Goal: Information Seeking & Learning: Learn about a topic

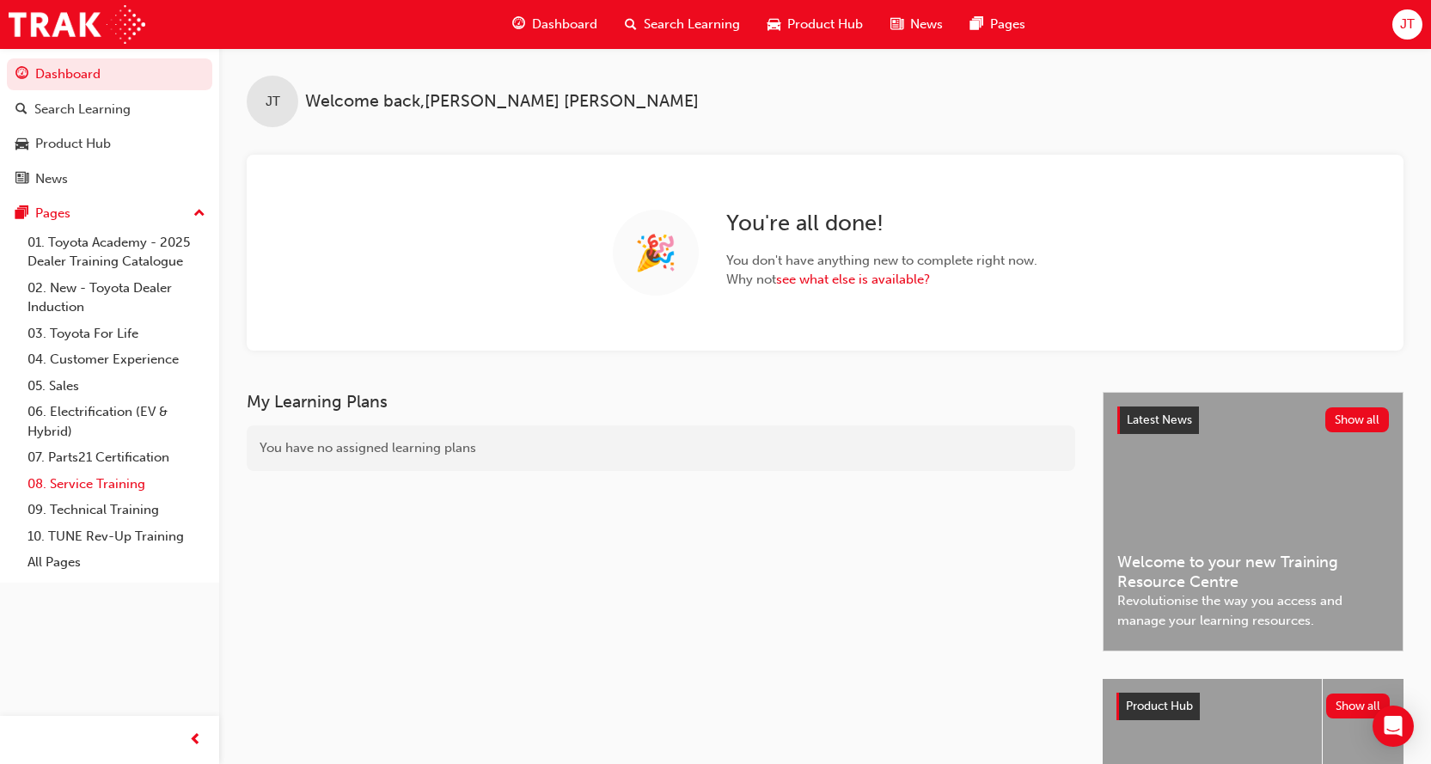
click at [119, 484] on link "08. Service Training" at bounding box center [117, 484] width 192 height 27
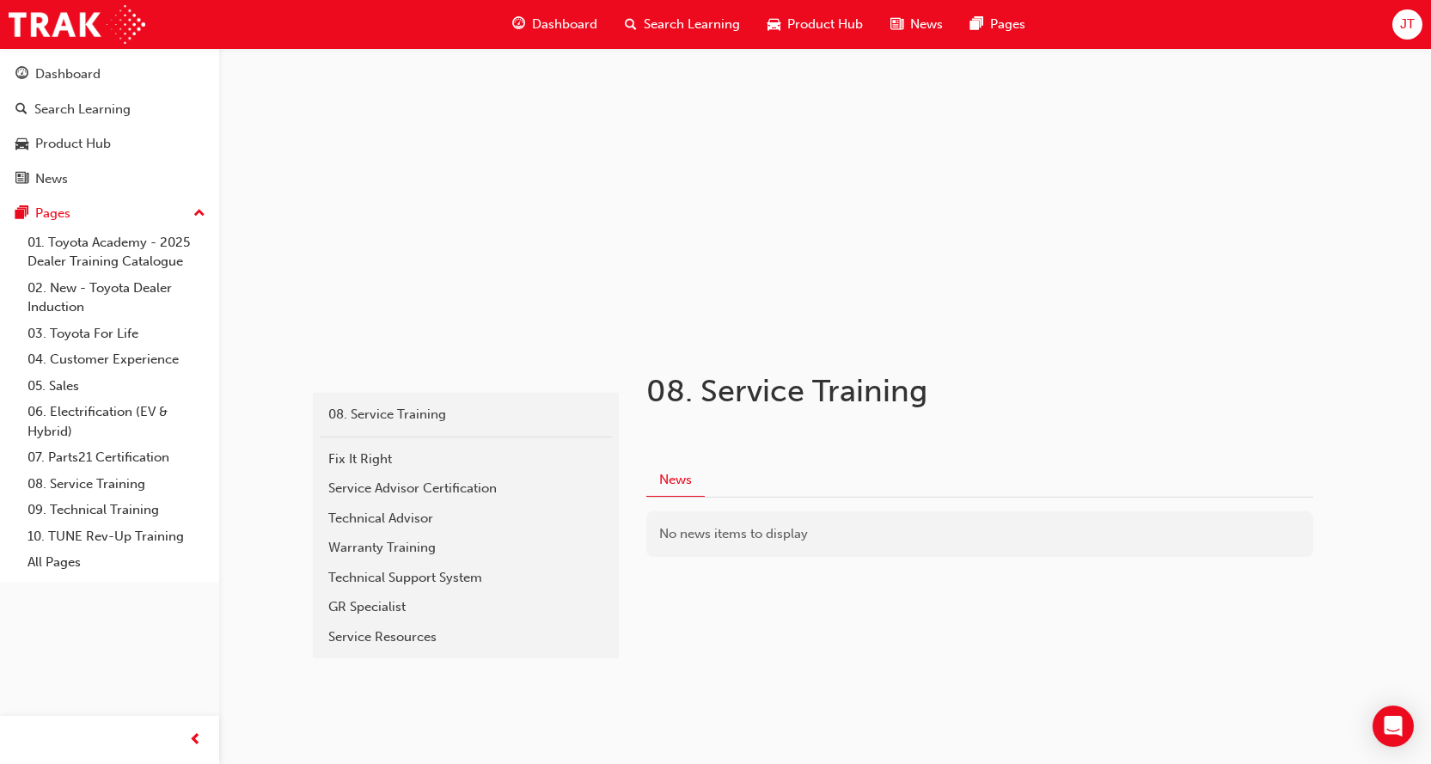
scroll to position [60, 0]
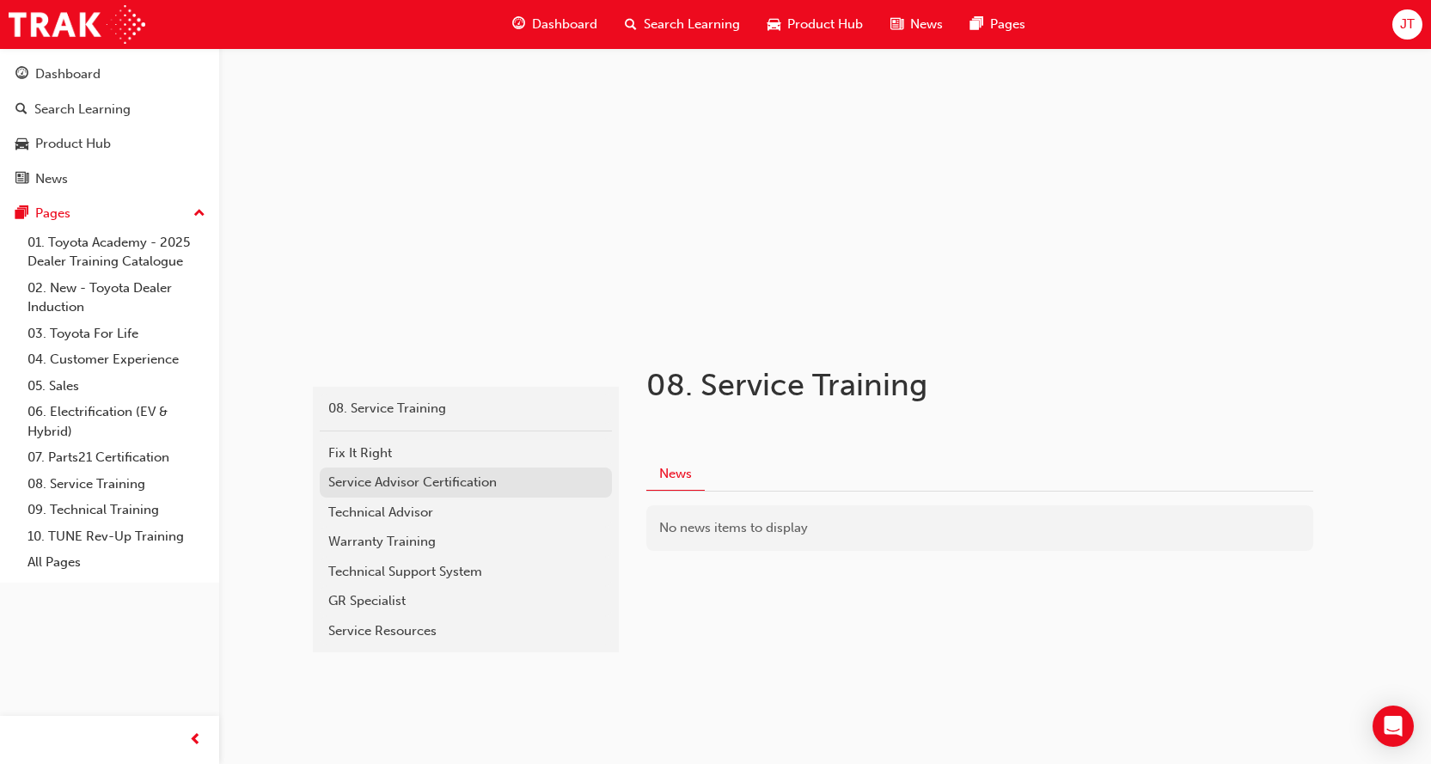
click at [444, 481] on div "Service Advisor Certification" at bounding box center [465, 483] width 275 height 20
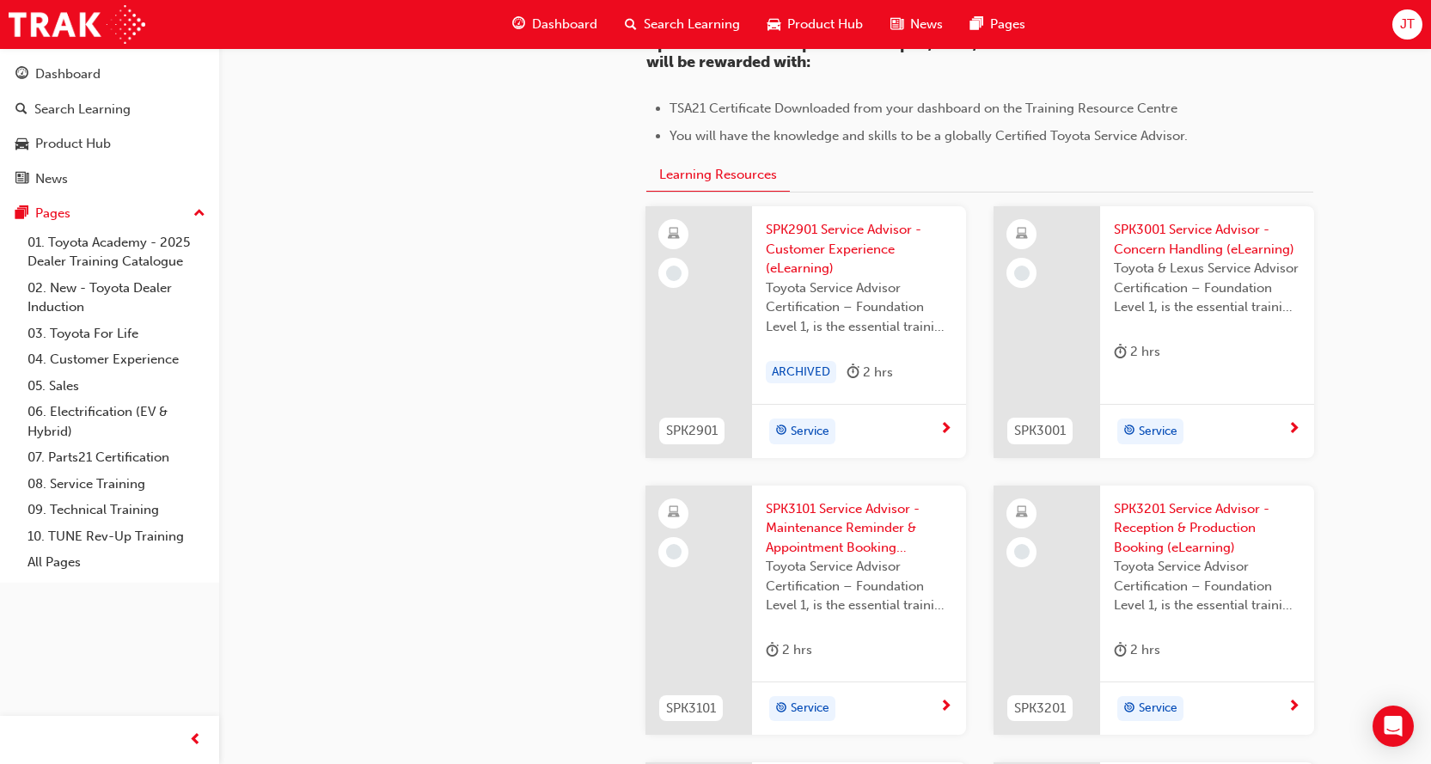
scroll to position [1633, 0]
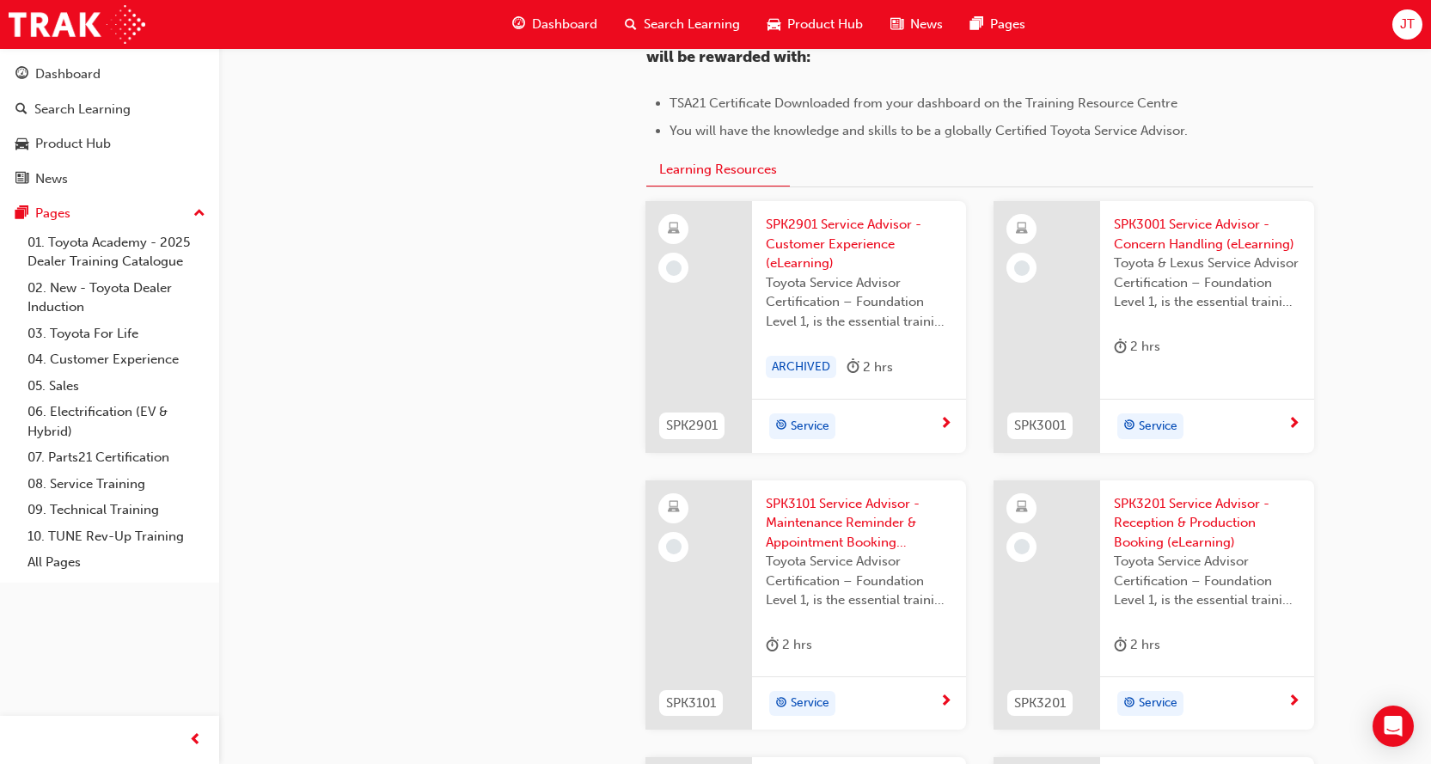
click at [829, 230] on span "SPK2901 Service Advisor - Customer Experience (eLearning)" at bounding box center [859, 244] width 187 height 58
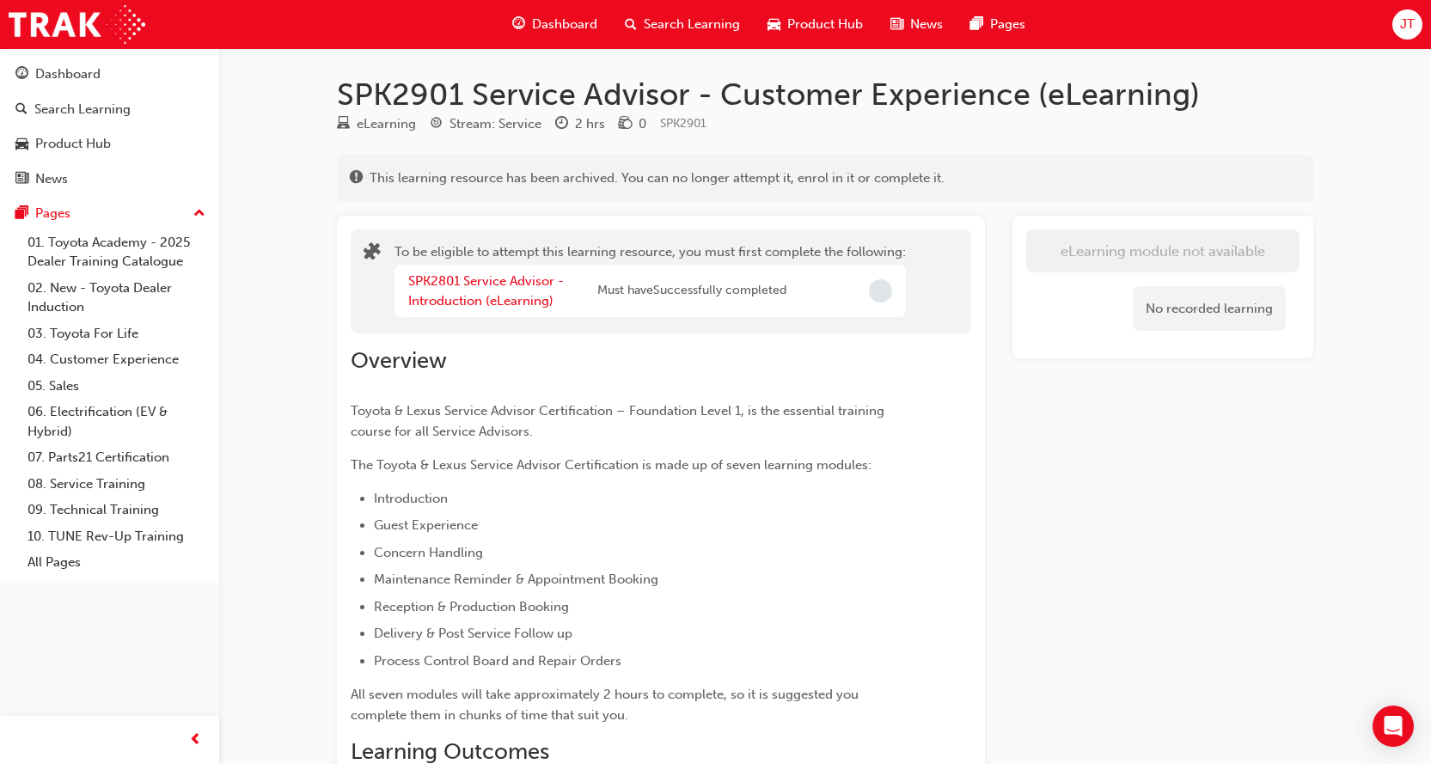
click at [698, 291] on span "Must have Successfully completed" at bounding box center [691, 291] width 189 height 20
click at [494, 281] on link "SPK2801 Service Advisor - Introduction (eLearning)" at bounding box center [486, 290] width 156 height 35
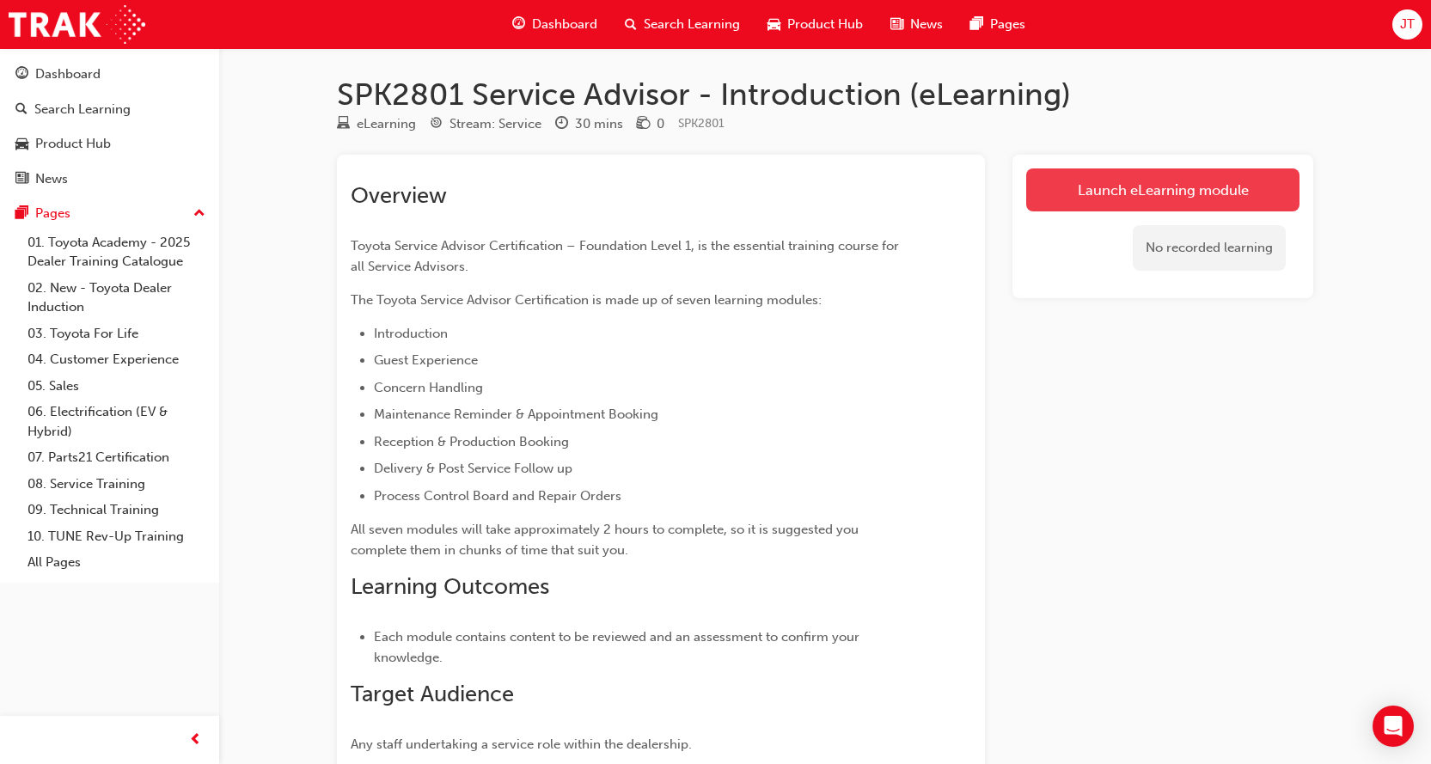
click at [1198, 193] on link "Launch eLearning module" at bounding box center [1162, 190] width 273 height 43
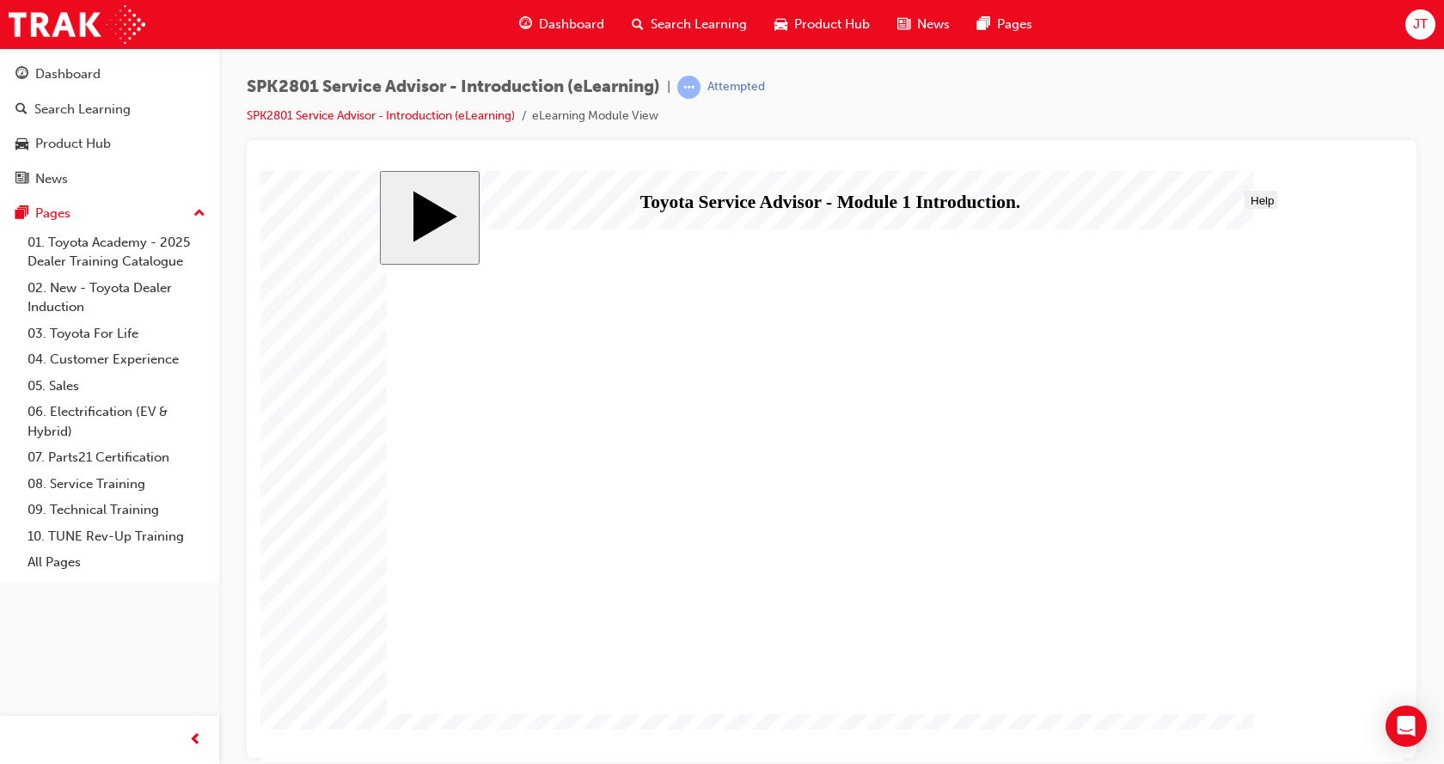
click at [1347, 242] on body "slide: Title Toyota – Service Advisor Certification Line 2 Module 1 Introductio…" at bounding box center [831, 465] width 1143 height 591
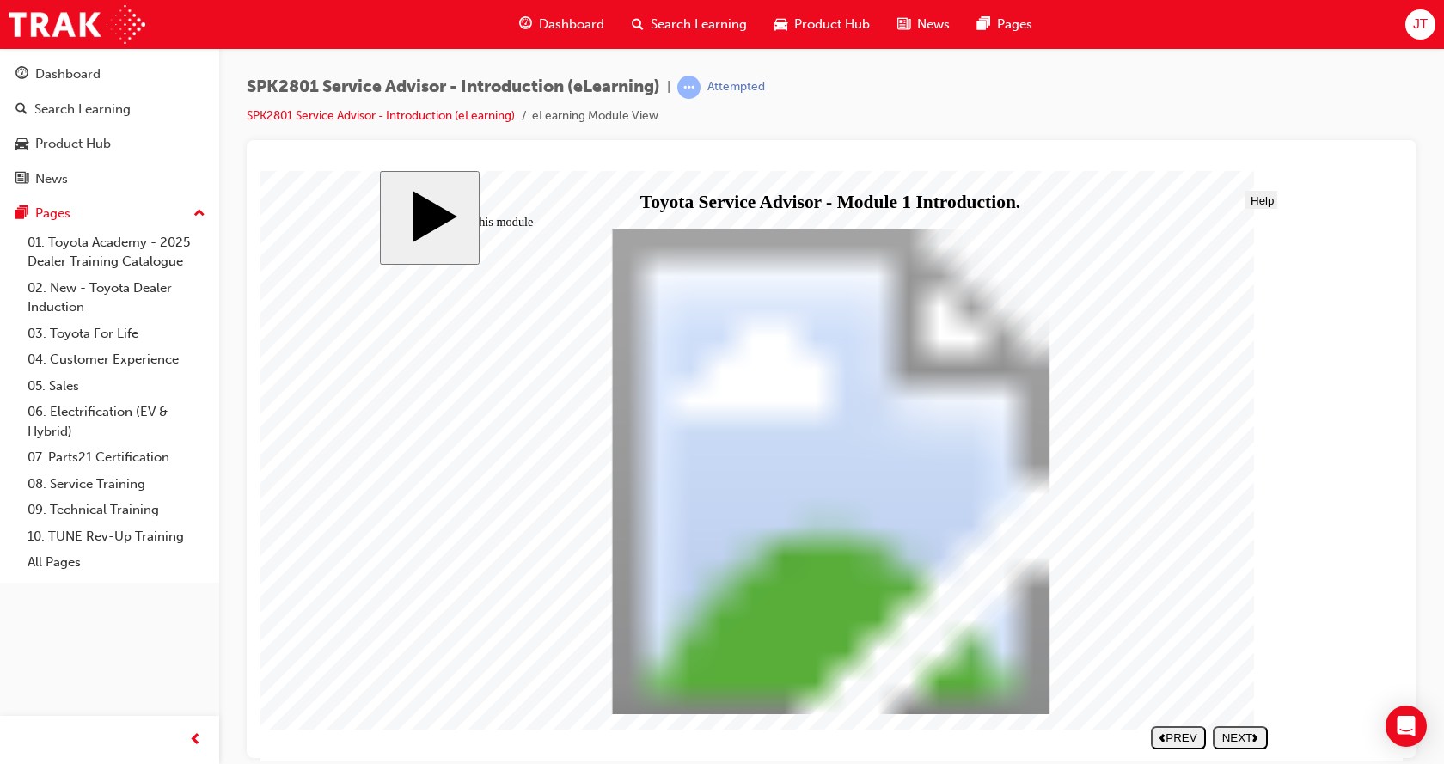
click at [1242, 740] on div "NEXT" at bounding box center [1240, 737] width 41 height 13
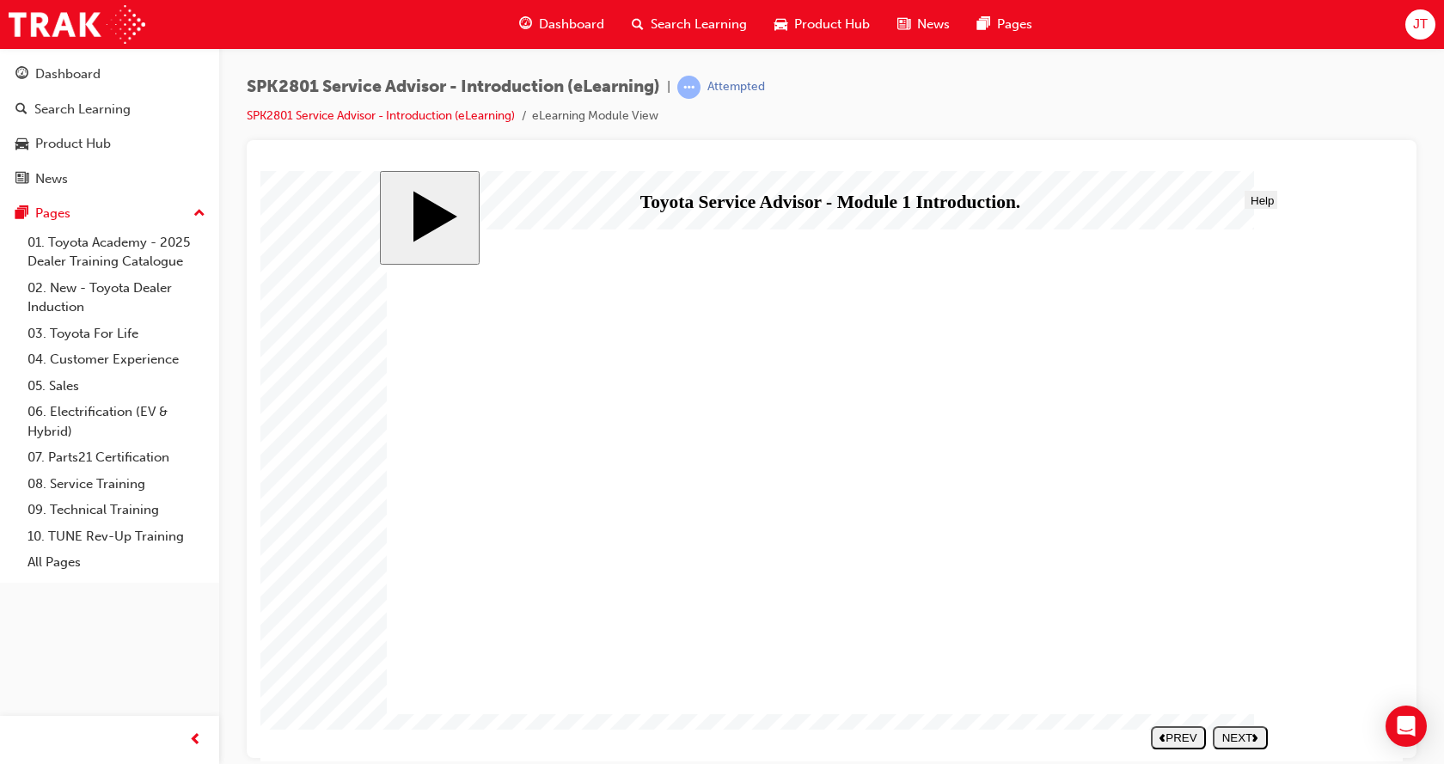
click at [1247, 740] on div "NEXT" at bounding box center [1240, 737] width 41 height 13
click at [1368, 518] on body "slide: Welcome Welcome Round Same Side Corner 1 Line 2 Line 2 Rectangle 1 INTRO…" at bounding box center [831, 465] width 1143 height 591
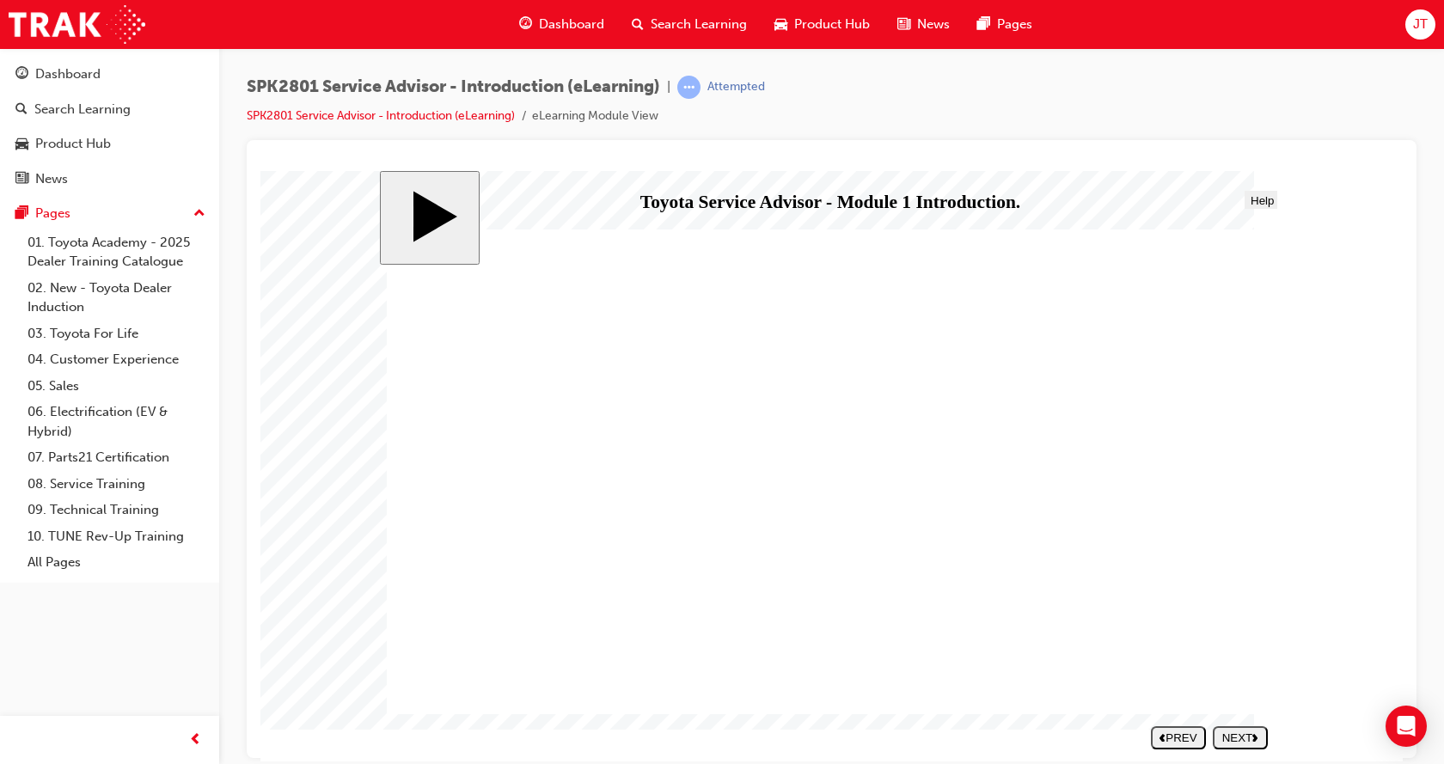
click at [1244, 744] on div "NEXT" at bounding box center [1240, 737] width 41 height 13
click at [1346, 327] on body "slide: Frequently Asked Questions Frequently Asked Questions Round Same Side Co…" at bounding box center [831, 465] width 1143 height 591
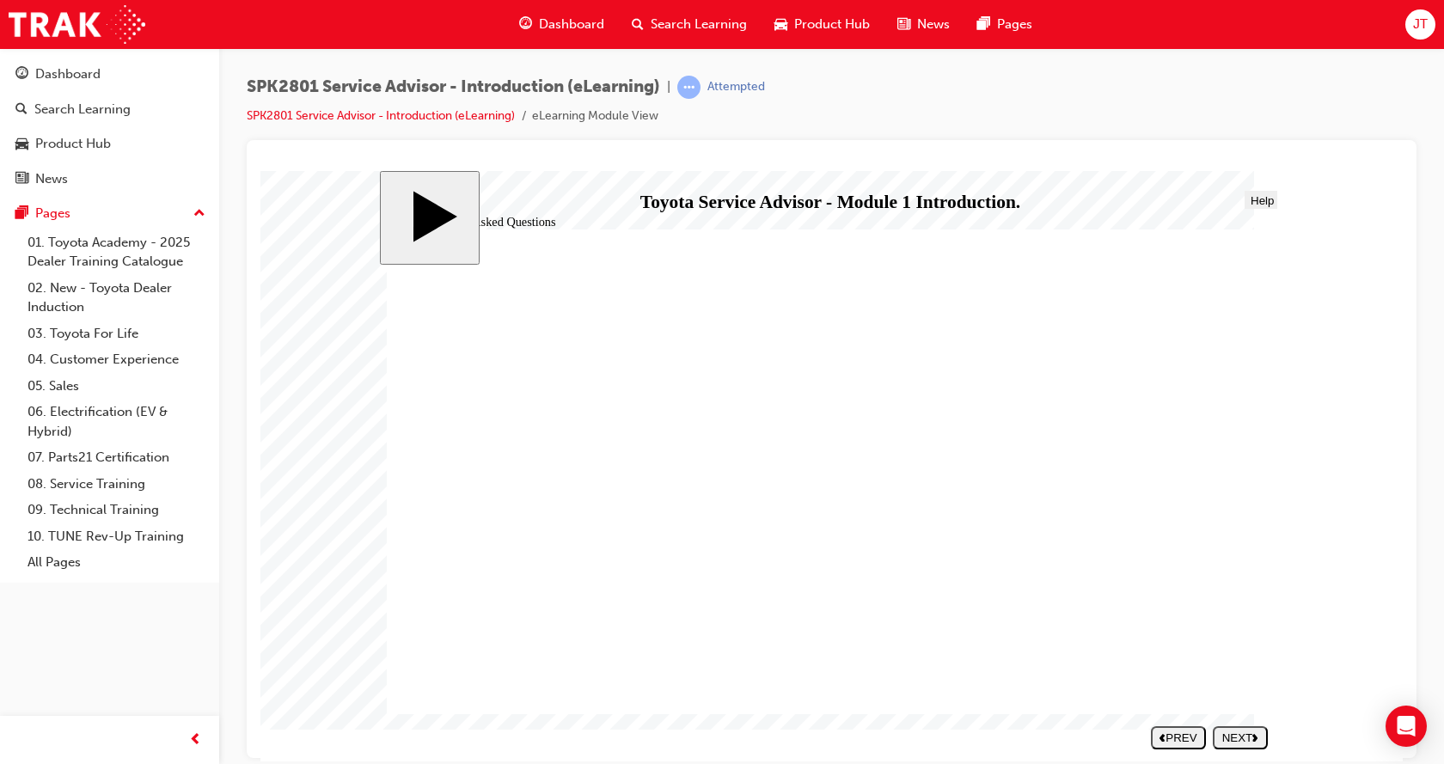
click at [1232, 734] on div "NEXT" at bounding box center [1240, 737] width 41 height 13
click at [1254, 738] on icon "next" at bounding box center [1256, 736] width 6 height 9
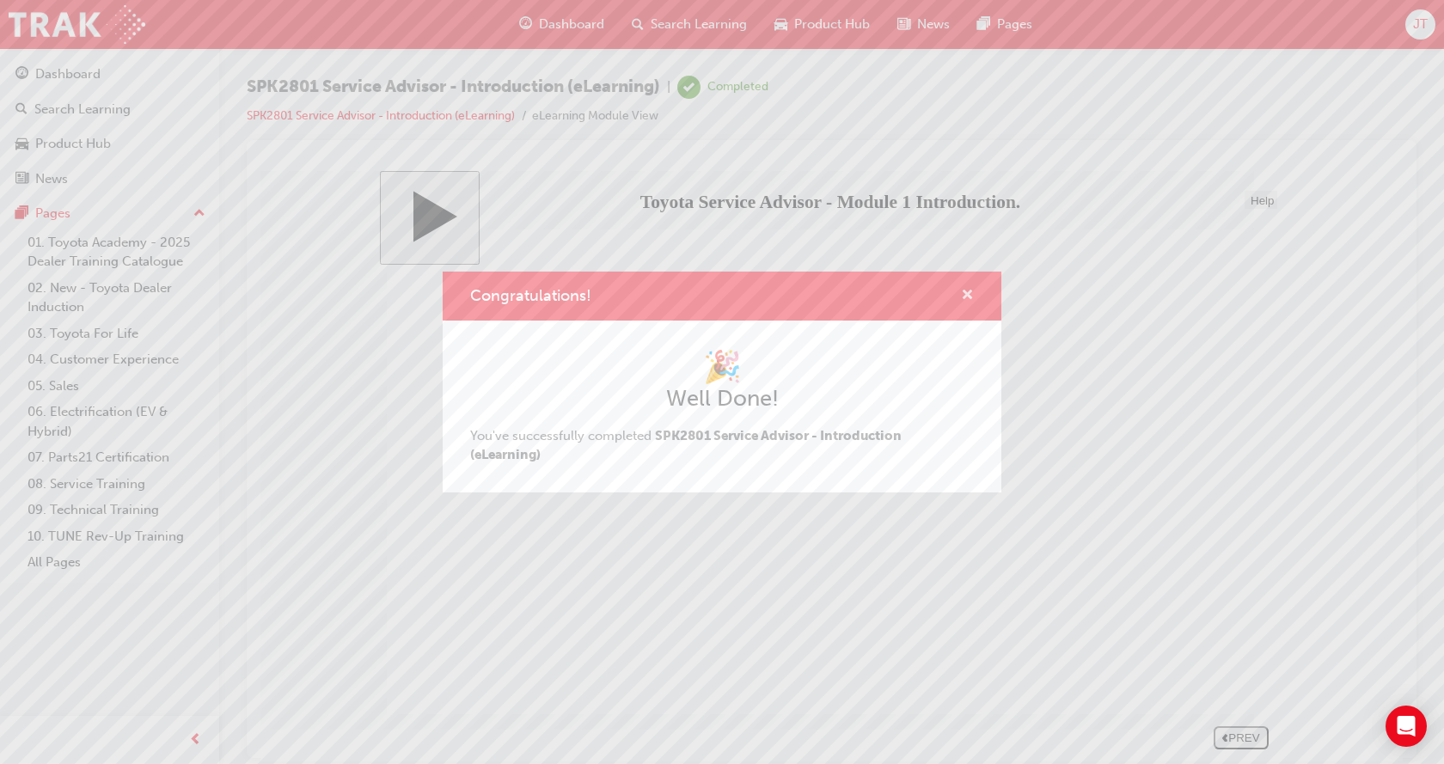
click at [965, 291] on span "cross-icon" at bounding box center [967, 296] width 13 height 15
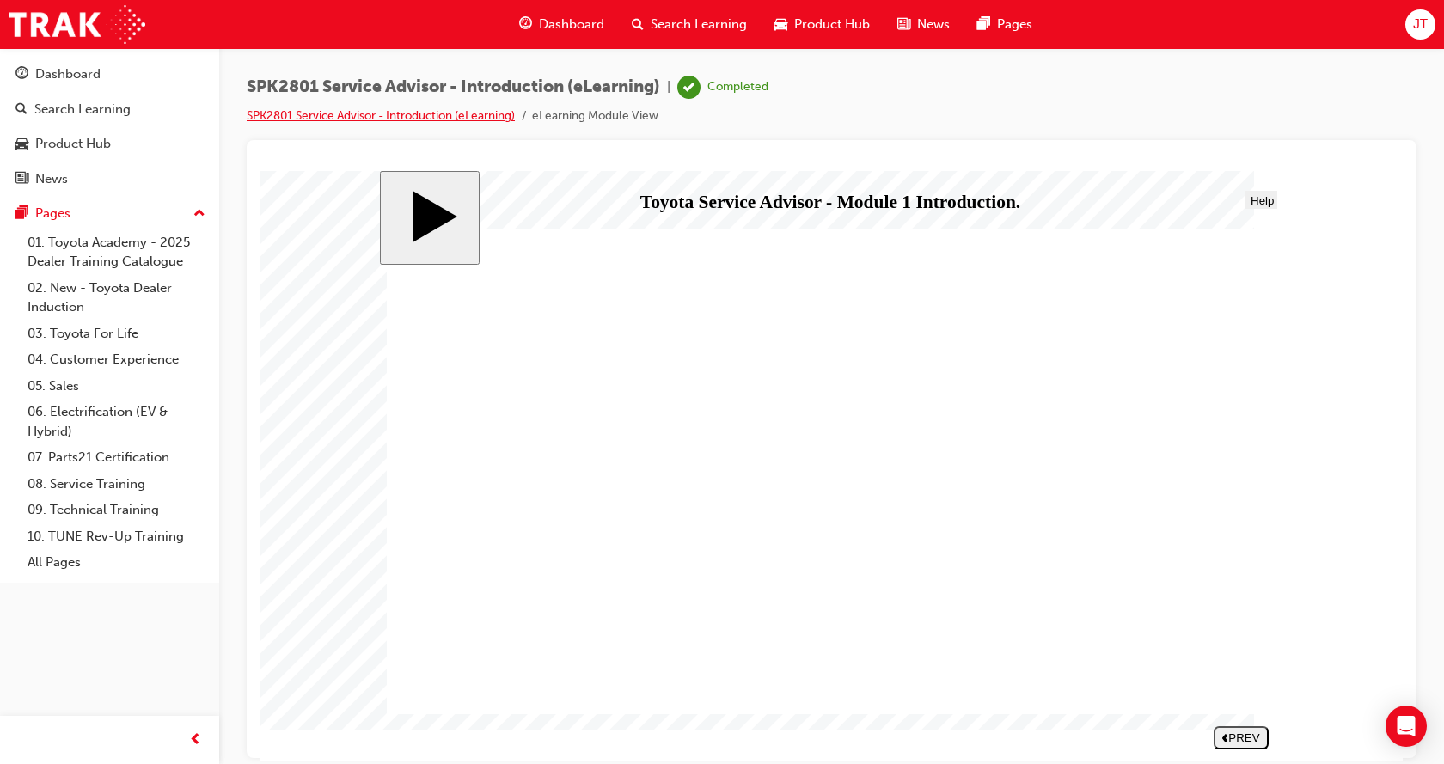
click at [379, 116] on link "SPK2801 Service Advisor - Introduction (eLearning)" at bounding box center [381, 115] width 268 height 15
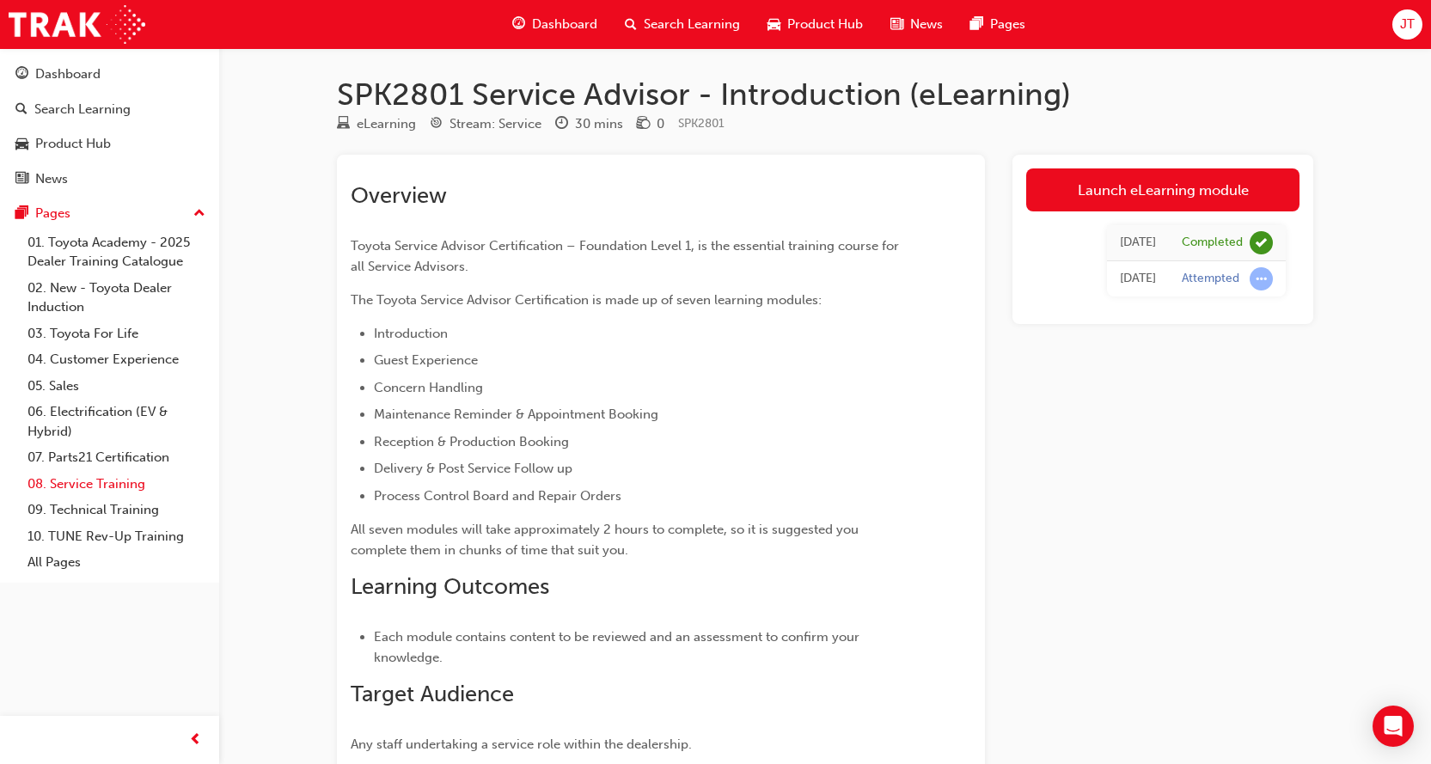
click at [87, 488] on link "08. Service Training" at bounding box center [117, 484] width 192 height 27
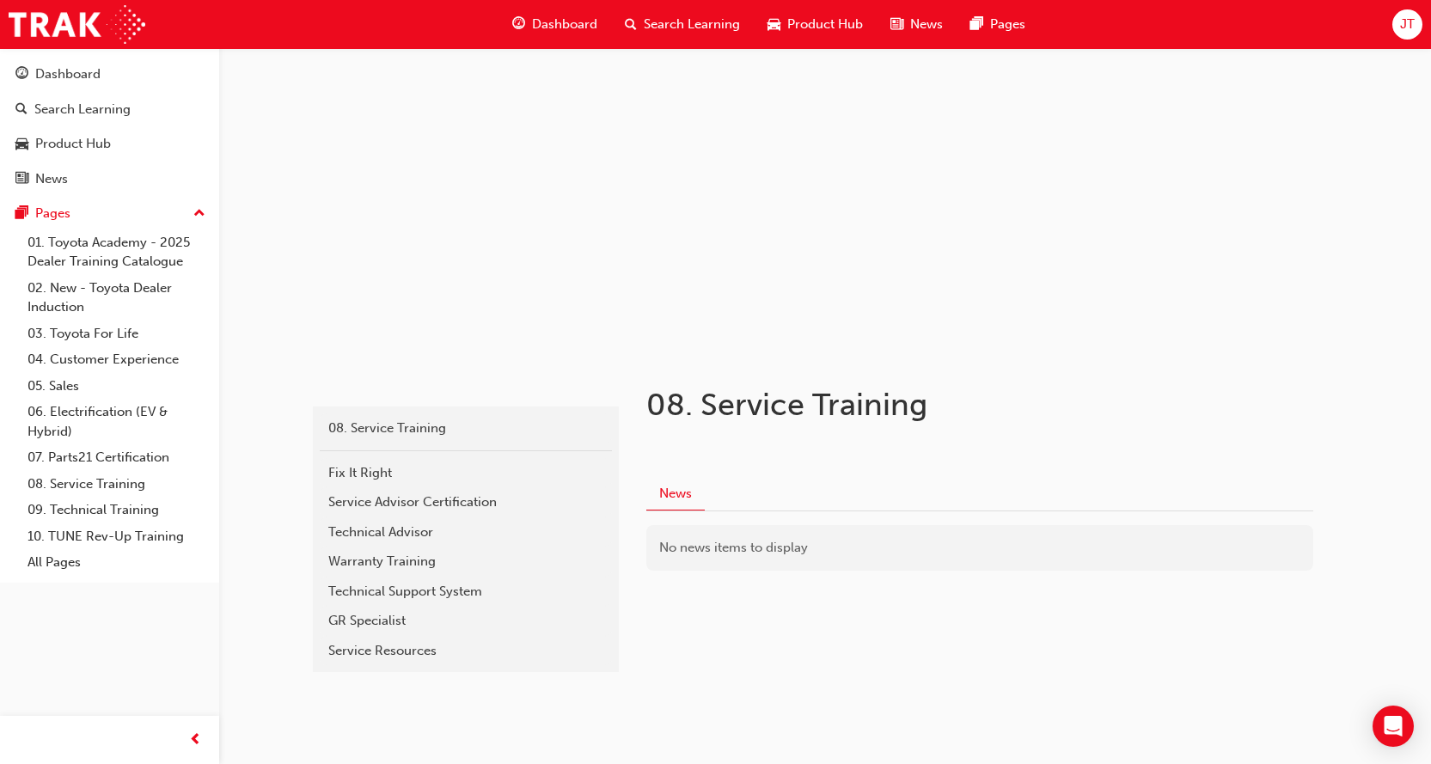
scroll to position [60, 0]
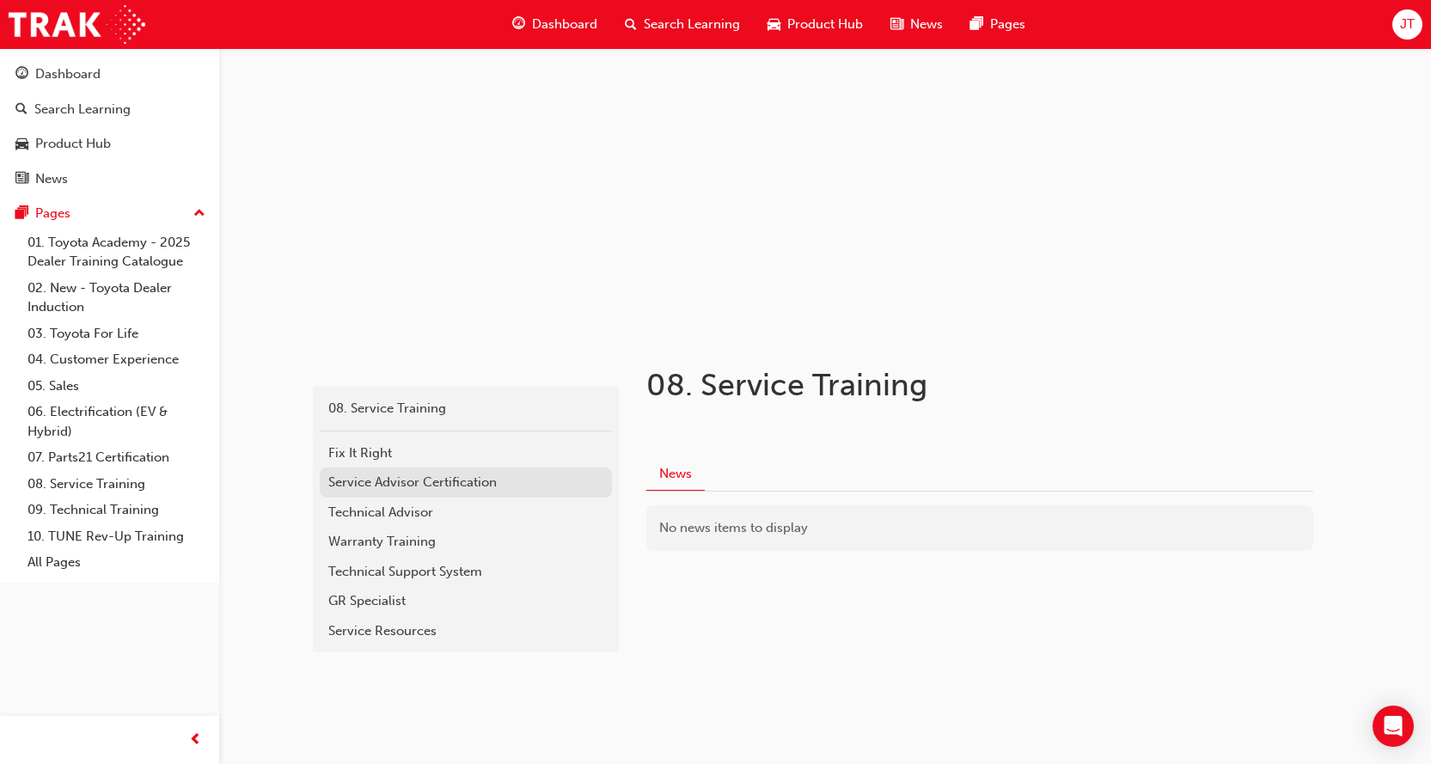
click at [500, 487] on div "Service Advisor Certification" at bounding box center [465, 483] width 275 height 20
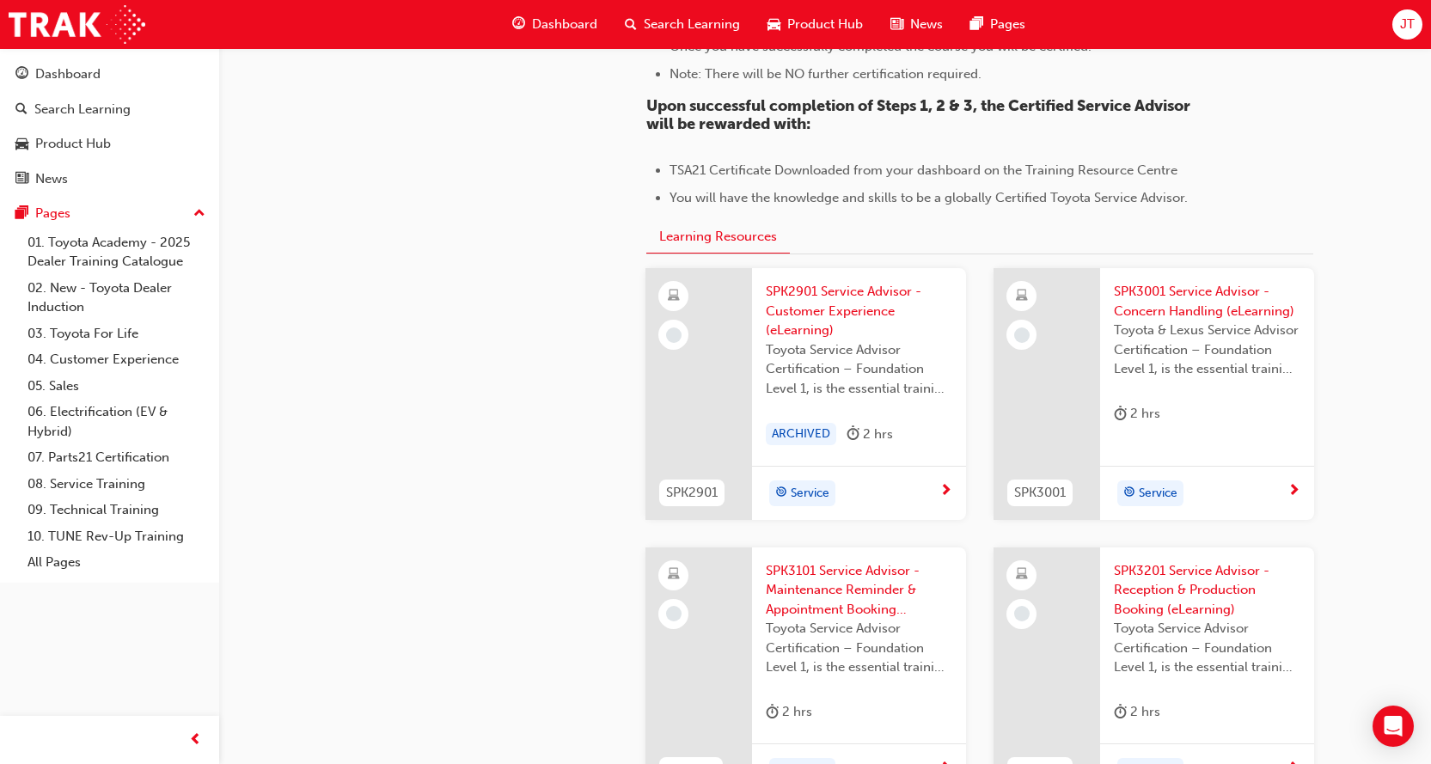
scroll to position [1694, 0]
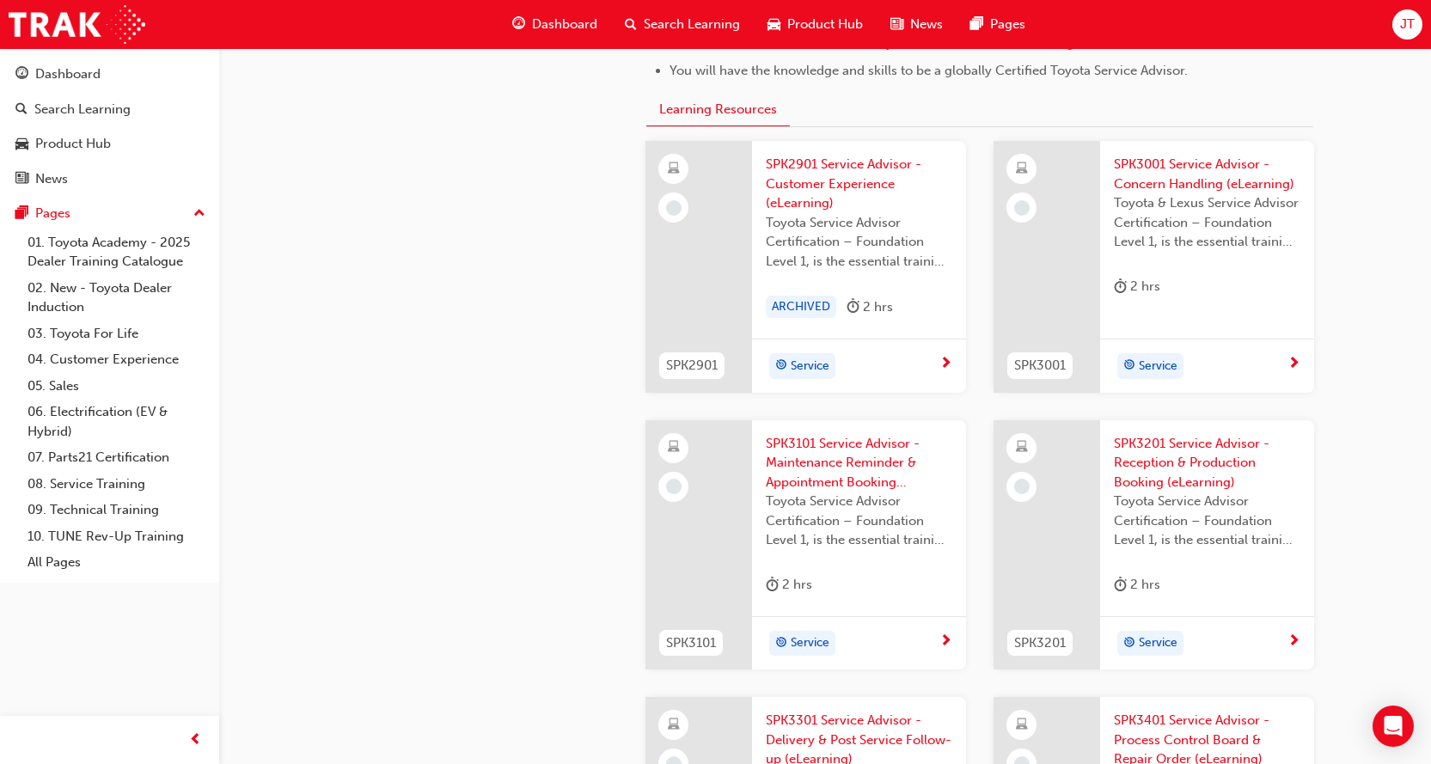
click at [790, 170] on span "SPK2901 Service Advisor - Customer Experience (eLearning)" at bounding box center [859, 184] width 187 height 58
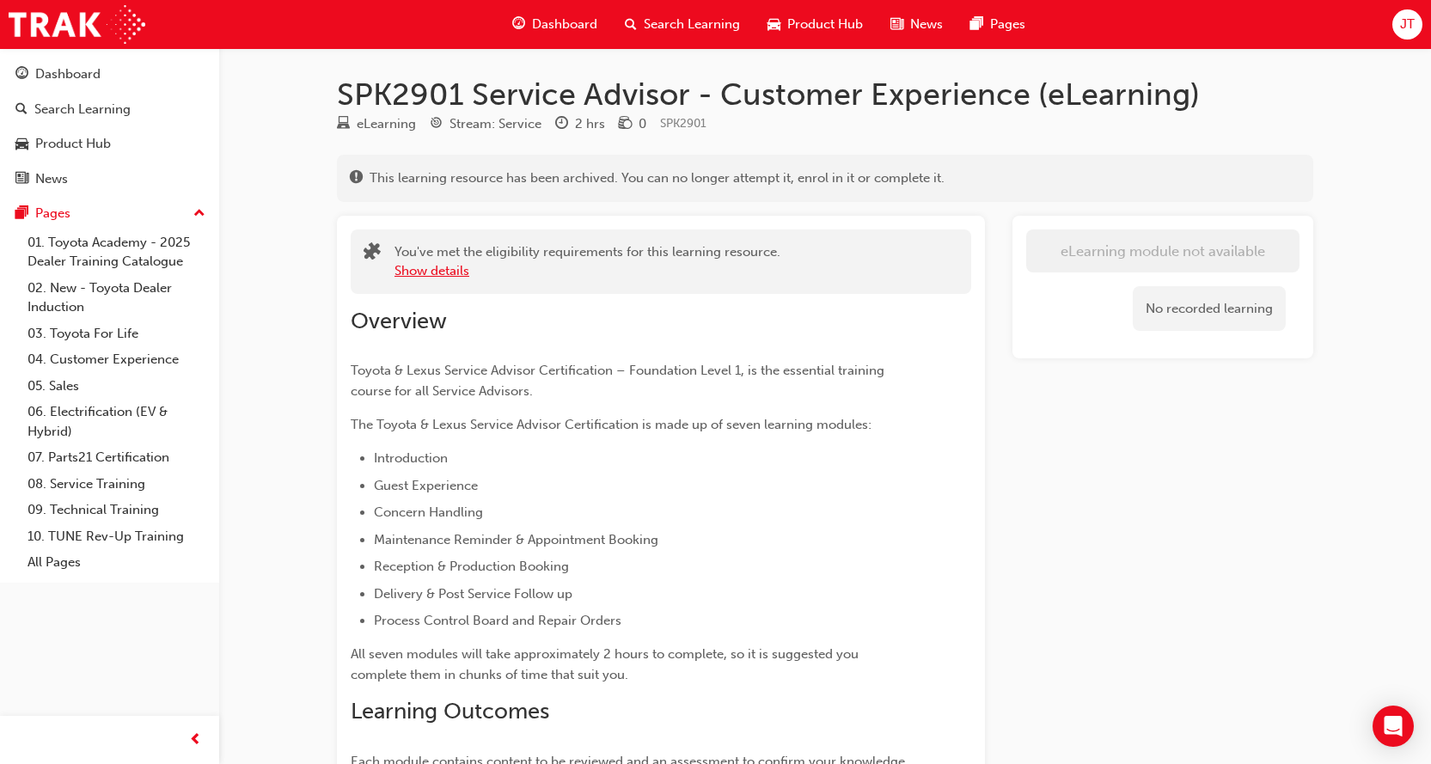
click at [439, 271] on button "Show details" at bounding box center [432, 271] width 75 height 20
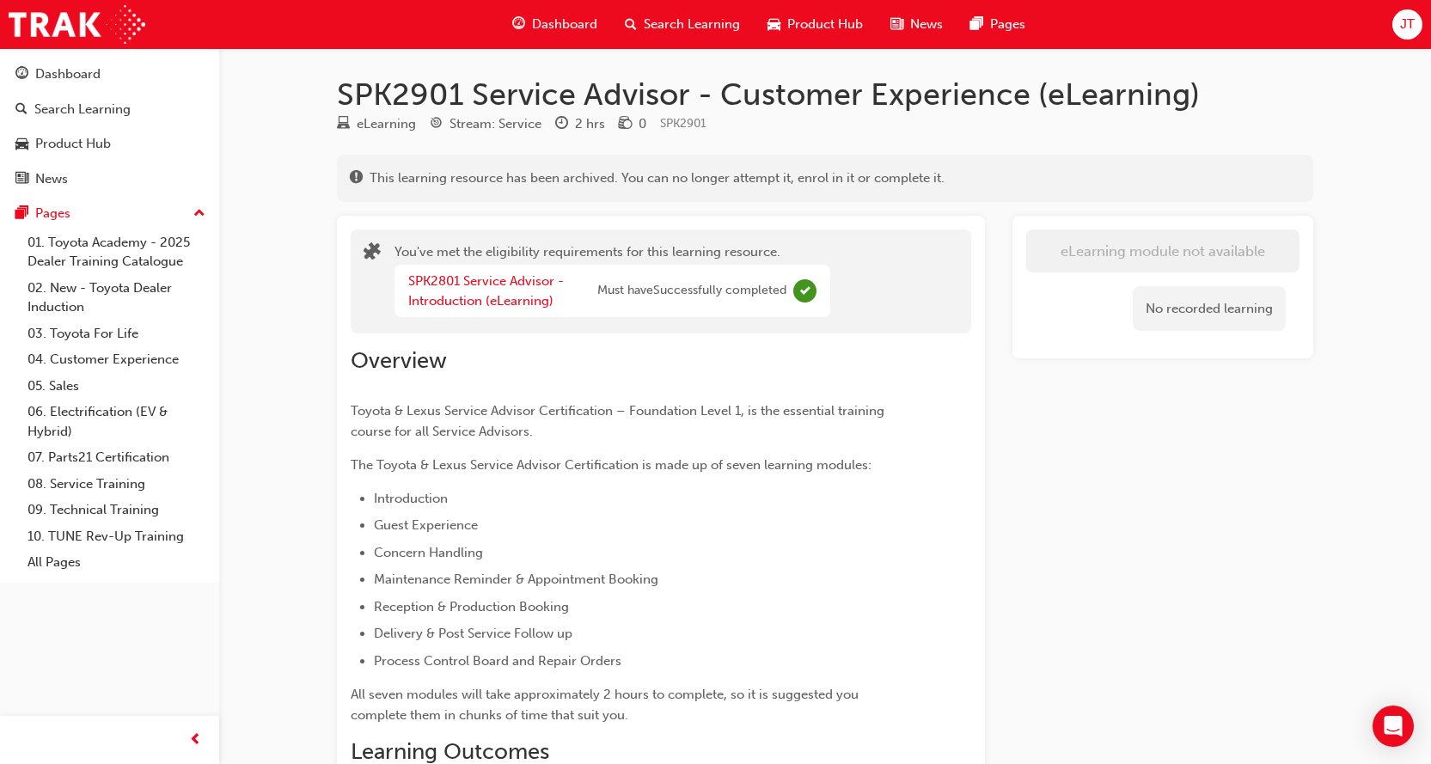
scroll to position [1694, 0]
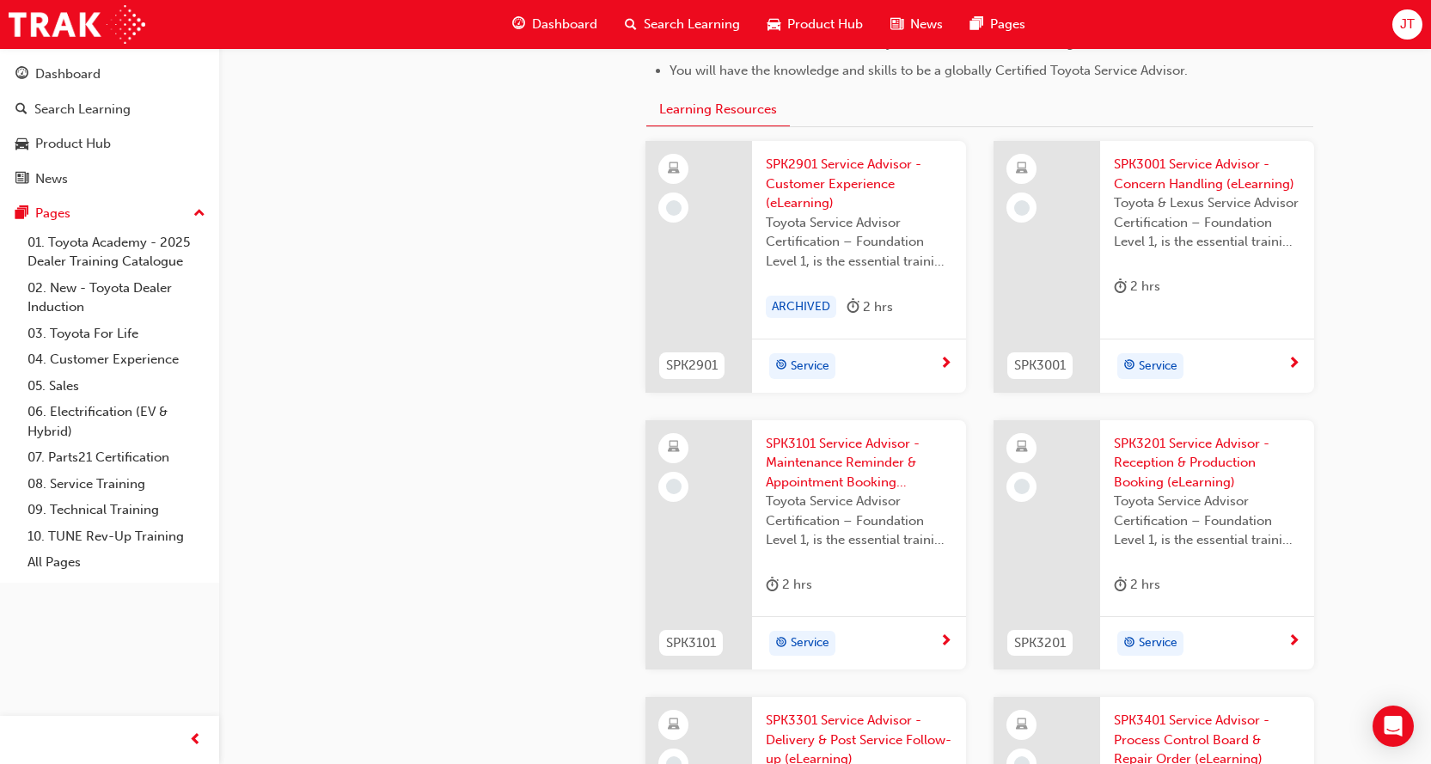
click at [1181, 174] on span "SPK3001 Service Advisor - Concern Handling (eLearning)" at bounding box center [1207, 174] width 187 height 39
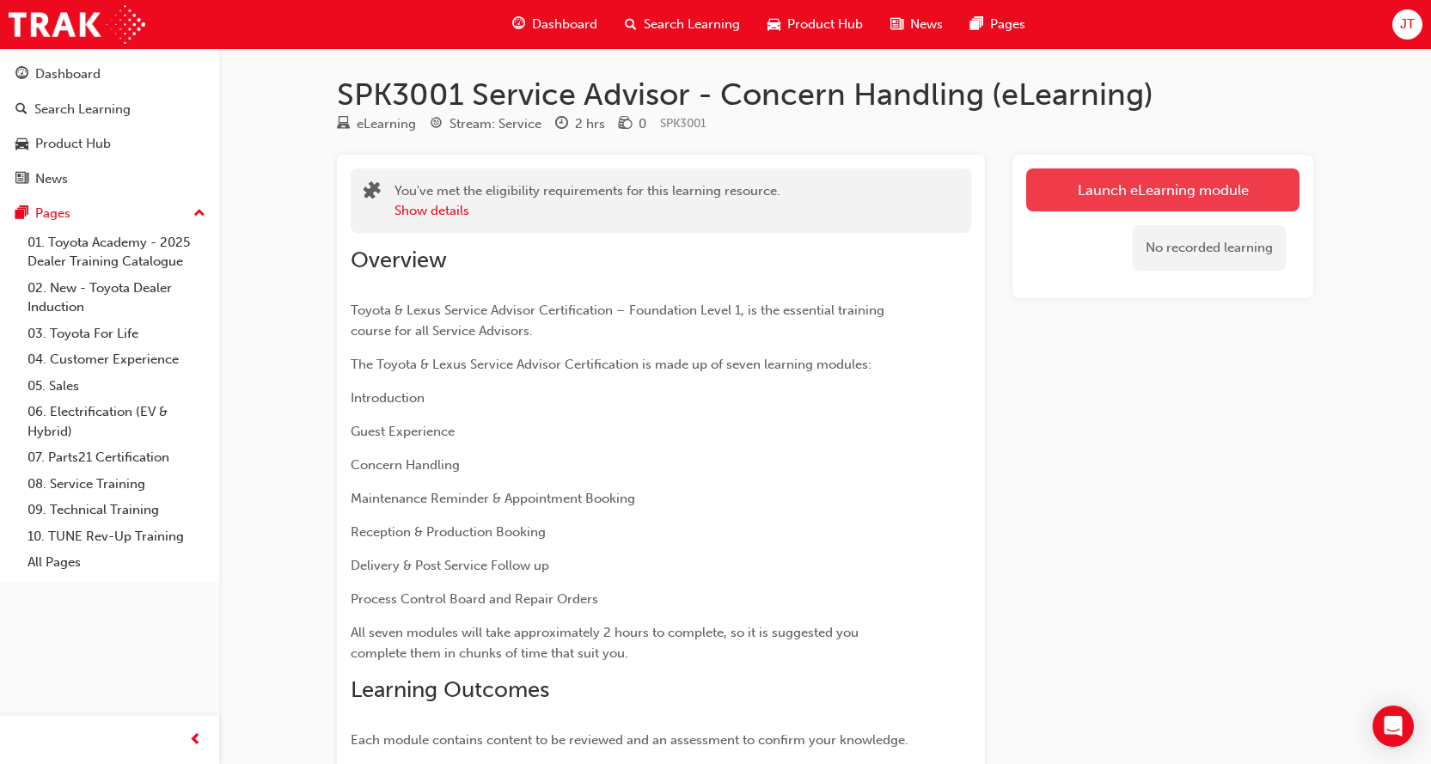
click at [1095, 182] on link "Launch eLearning module" at bounding box center [1162, 190] width 273 height 43
